Goal: Find specific page/section: Find specific page/section

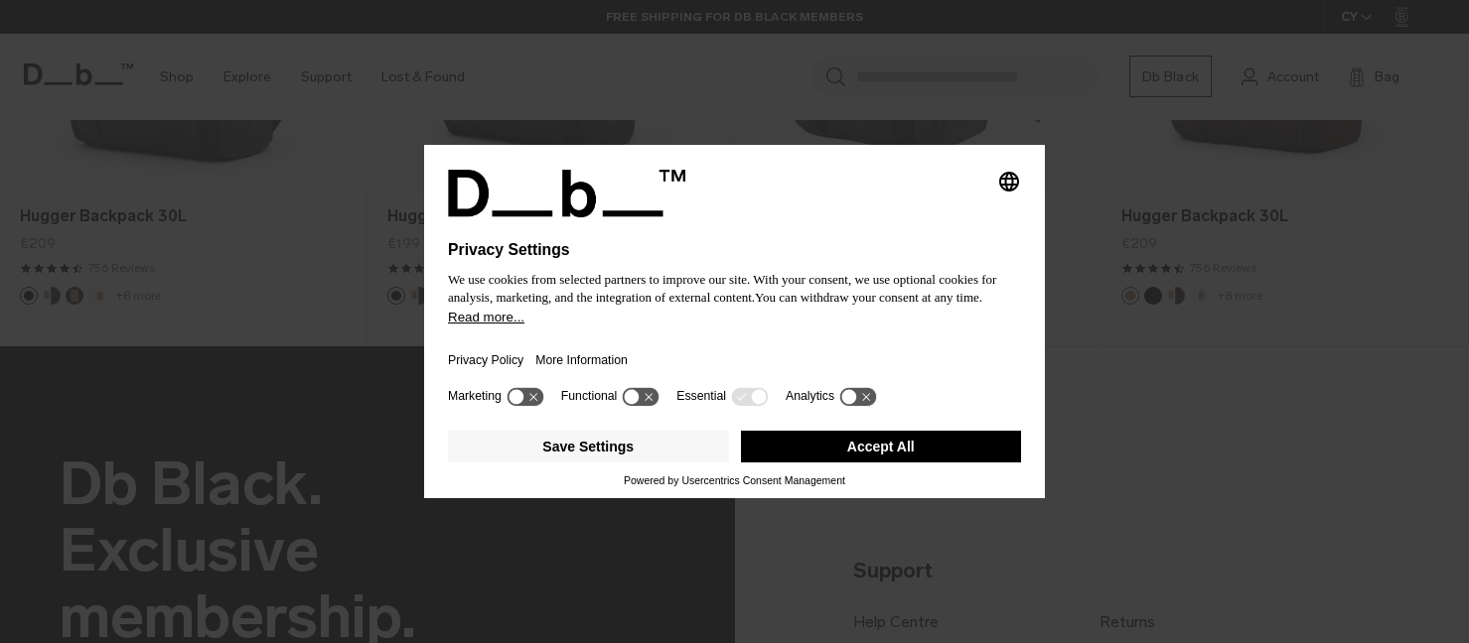
scroll to position [1875, 0]
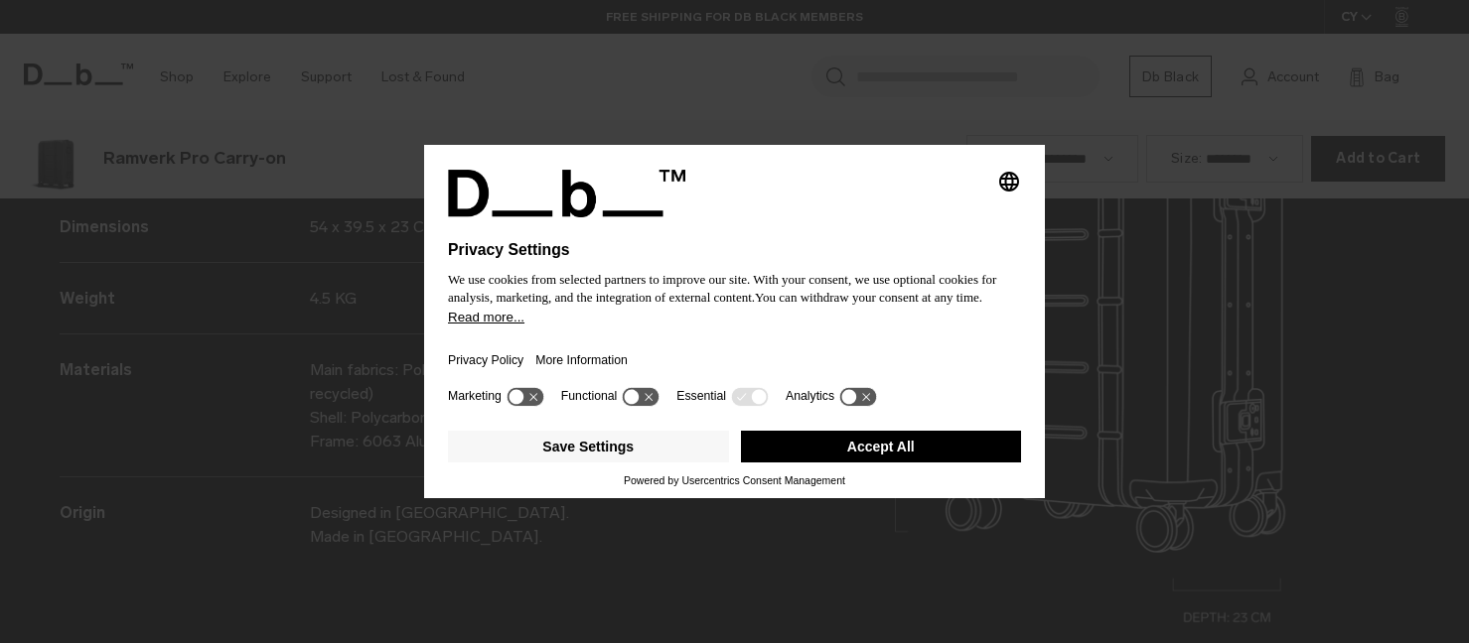
scroll to position [2574, 0]
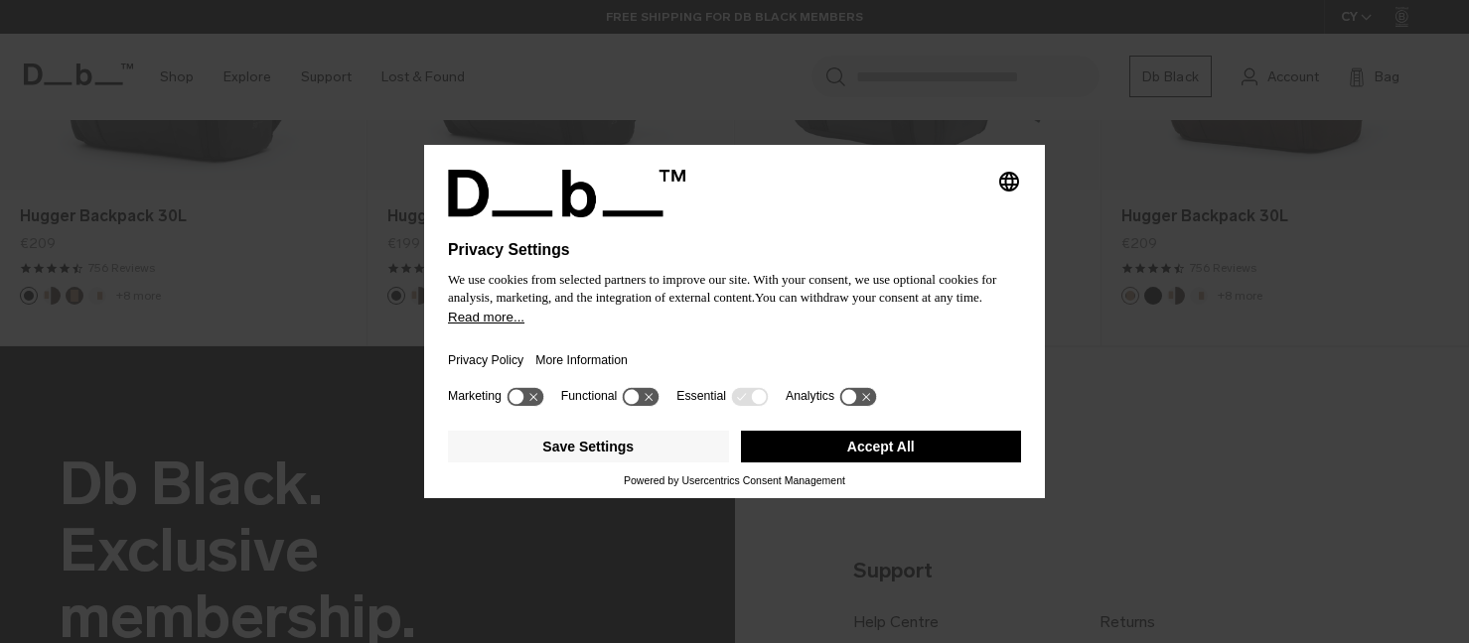
scroll to position [1875, 0]
